Goal: Task Accomplishment & Management: Complete application form

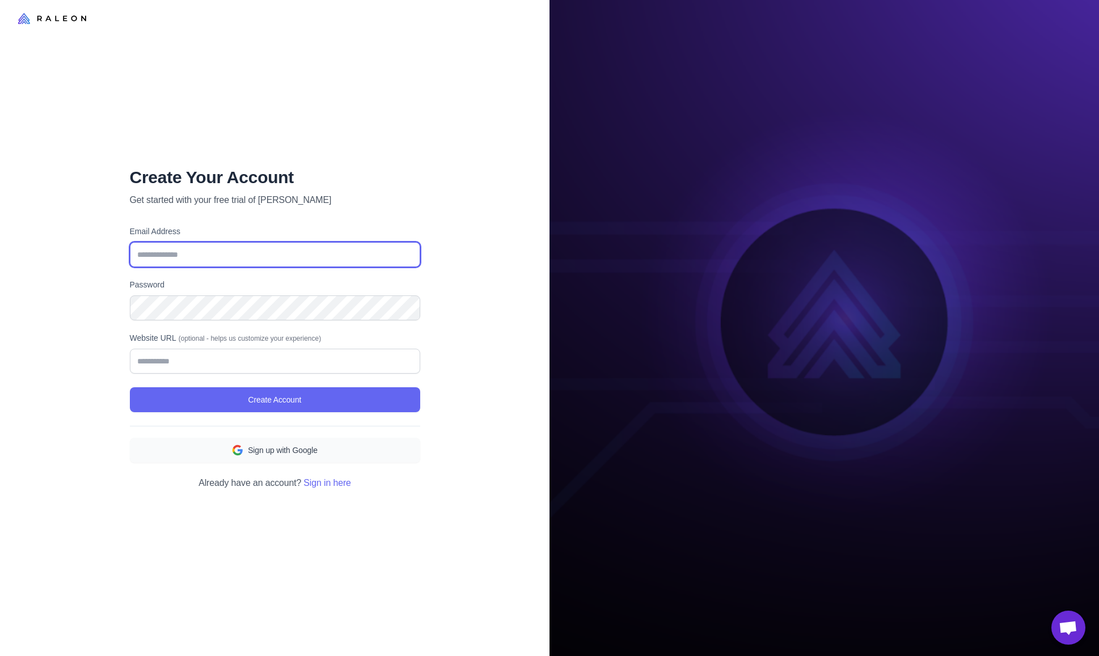
type input "**********"
click at [49, 20] on icon at bounding box center [52, 18] width 68 height 14
